Goal: Information Seeking & Learning: Learn about a topic

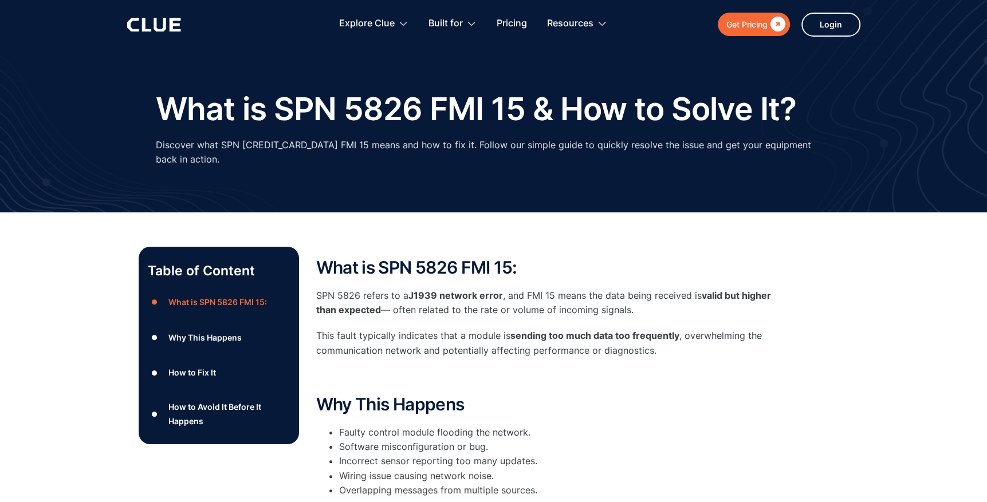
scroll to position [305, 0]
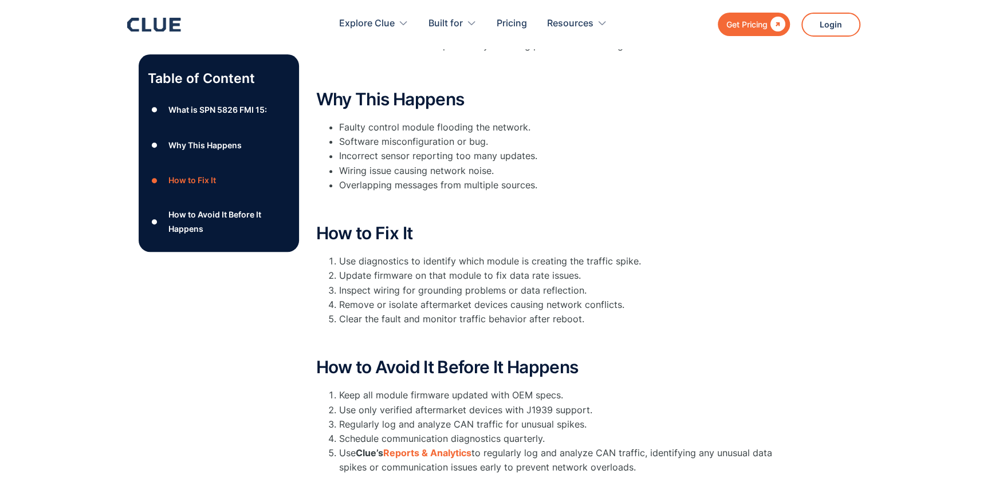
click at [189, 107] on div "What is SPN 5826 FMI 15:" at bounding box center [217, 110] width 99 height 14
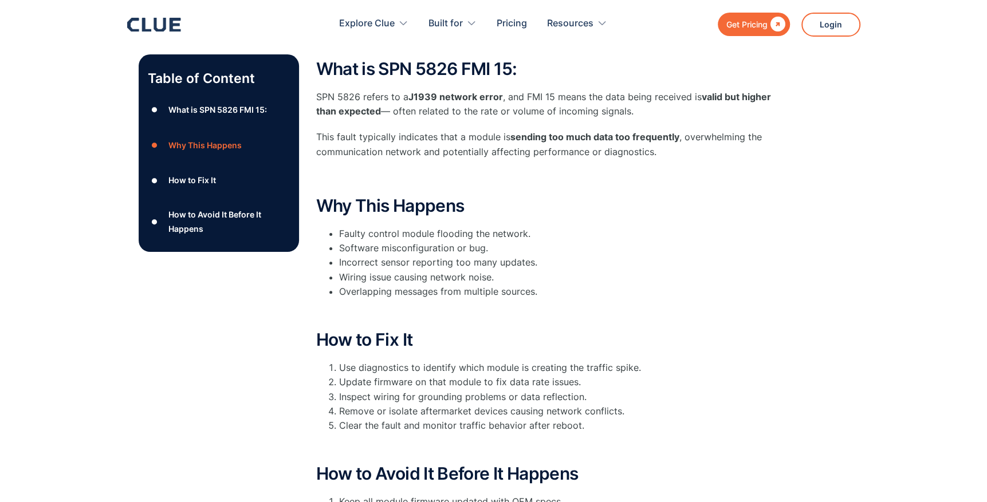
scroll to position [170, 0]
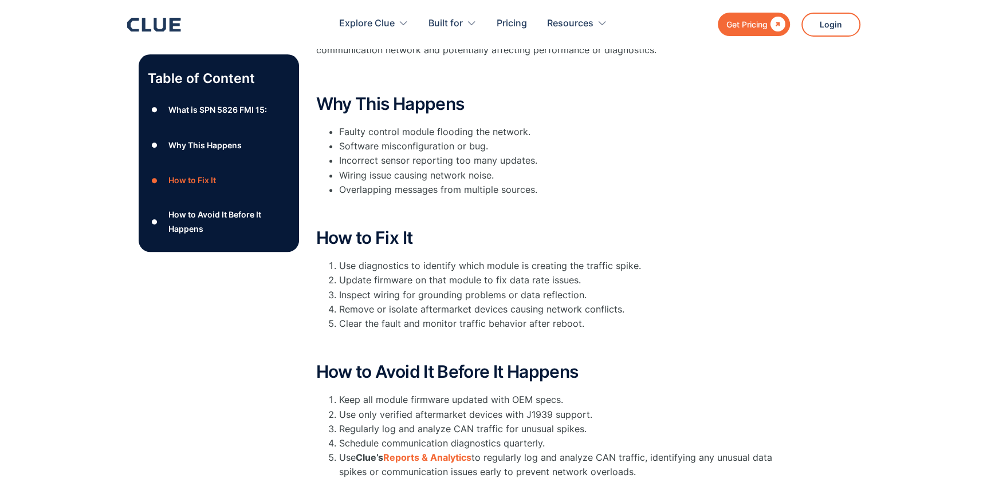
scroll to position [305, 0]
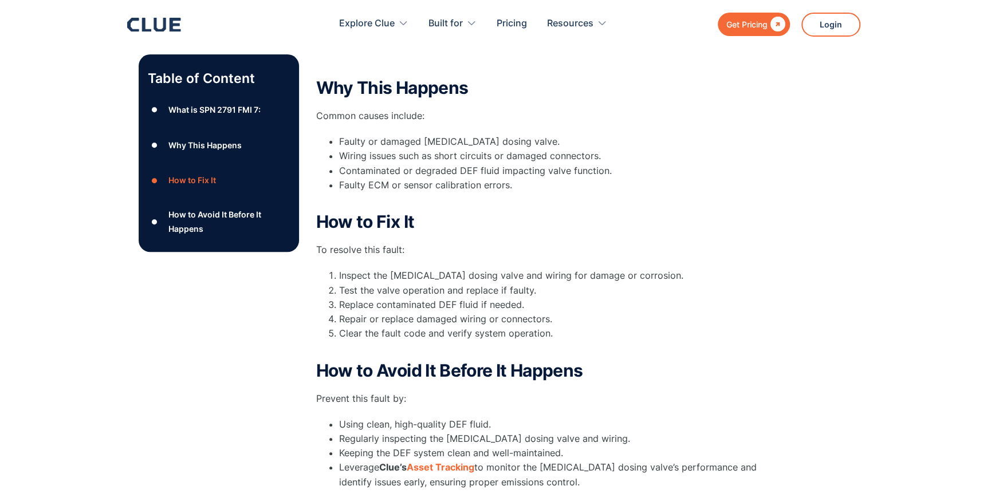
scroll to position [611, 0]
